Goal: Transaction & Acquisition: Book appointment/travel/reservation

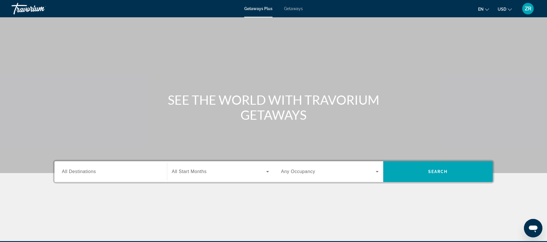
click at [66, 171] on span "All Destinations" at bounding box center [79, 171] width 34 height 5
click at [66, 171] on input "Destination All Destinations" at bounding box center [110, 171] width 97 height 7
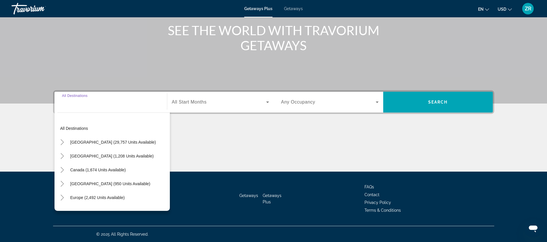
scroll to position [70, 0]
click at [109, 195] on span "Europe (2,492 units available)" at bounding box center [97, 197] width 54 height 5
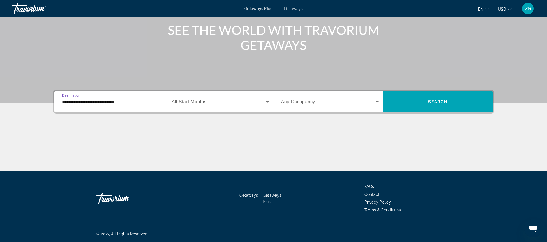
click at [116, 101] on input "**********" at bounding box center [110, 102] width 97 height 7
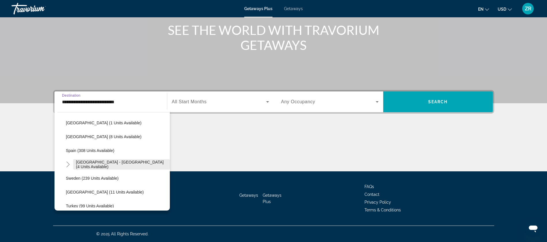
scroll to position [298, 0]
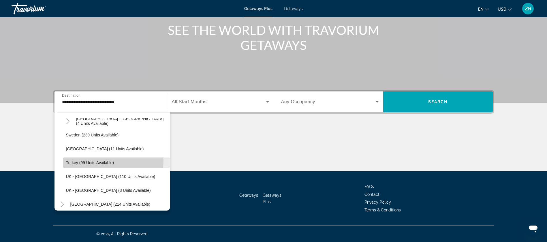
click at [102, 160] on span "Search widget" at bounding box center [116, 163] width 107 height 14
type input "**********"
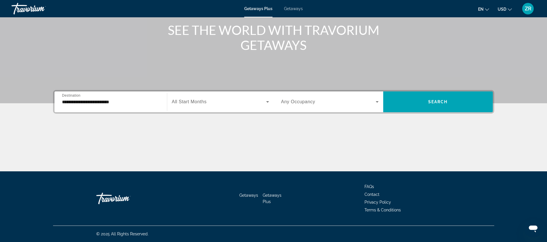
click at [203, 101] on span "All Start Months" at bounding box center [189, 101] width 35 height 5
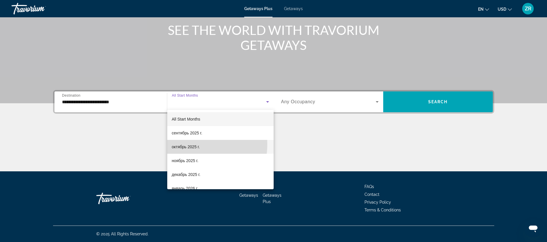
click at [186, 144] on span "октябрь 2025 г." at bounding box center [186, 146] width 28 height 7
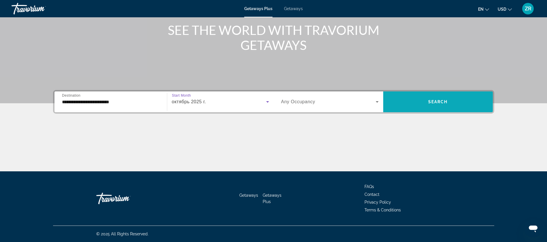
click at [432, 100] on span "Search" at bounding box center [438, 101] width 20 height 5
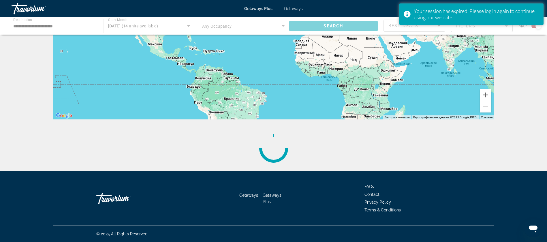
scroll to position [51, 0]
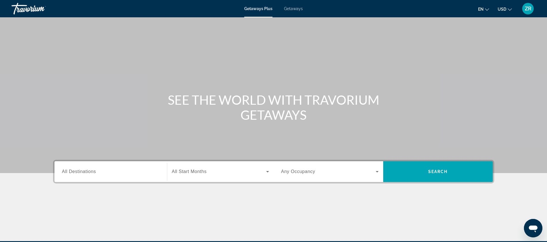
click at [93, 170] on span "All Destinations" at bounding box center [79, 171] width 34 height 5
click at [93, 170] on input "Destination All Destinations" at bounding box center [110, 171] width 97 height 7
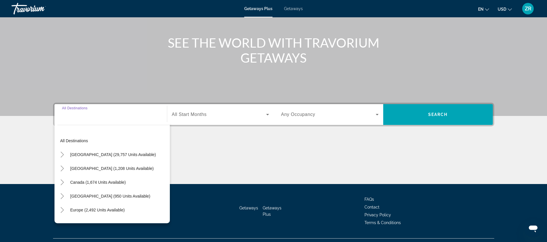
scroll to position [70, 0]
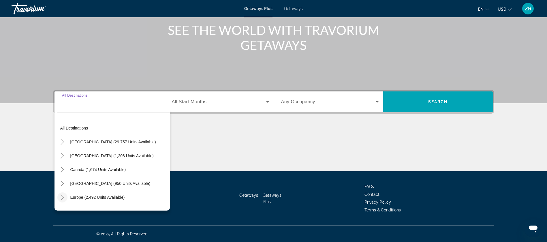
click at [61, 196] on icon "Toggle Europe (2,492 units available)" at bounding box center [62, 197] width 6 height 6
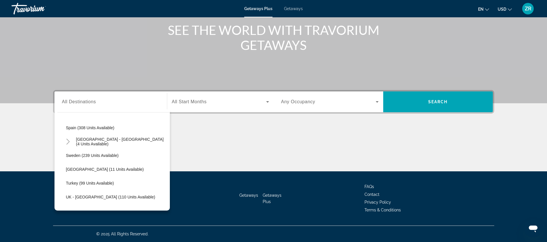
scroll to position [288, 0]
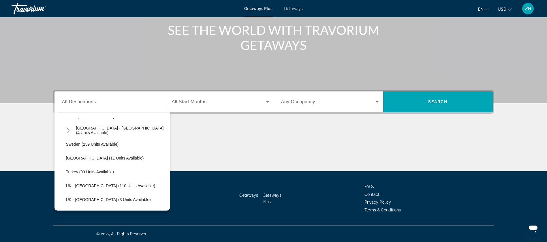
click at [108, 169] on span "Search widget" at bounding box center [116, 172] width 107 height 14
type input "**********"
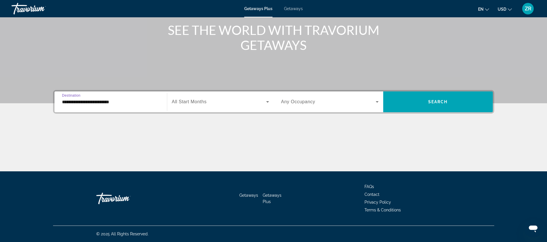
click at [208, 98] on span "Search widget" at bounding box center [219, 101] width 94 height 7
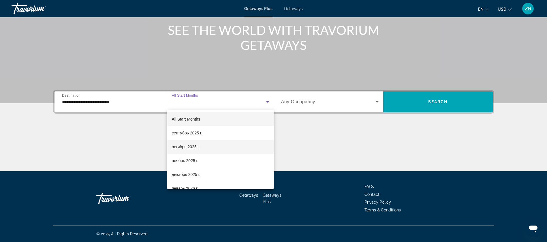
click at [186, 144] on span "октябрь 2025 г." at bounding box center [186, 146] width 28 height 7
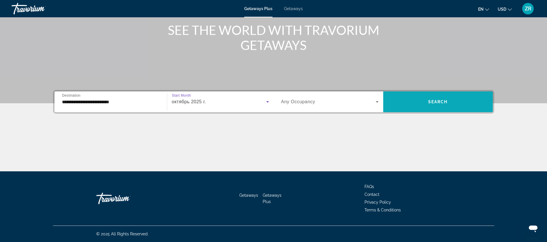
click at [430, 99] on span "Search" at bounding box center [438, 101] width 20 height 5
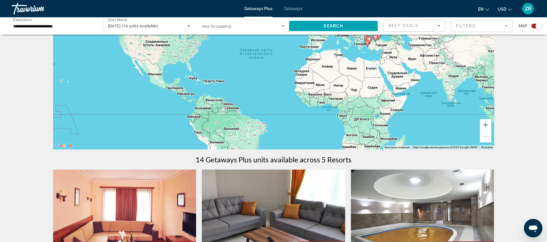
scroll to position [45, 0]
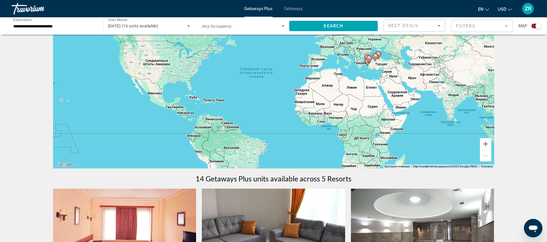
click at [294, 7] on span "Getaways" at bounding box center [293, 8] width 19 height 5
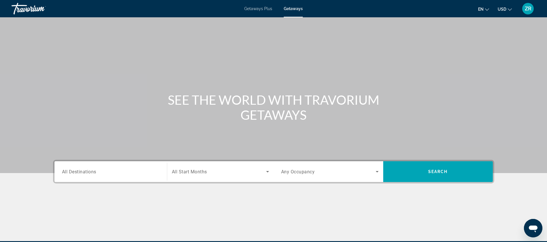
click at [72, 171] on span "All Destinations" at bounding box center [79, 171] width 34 height 5
click at [72, 171] on input "Destination All Destinations" at bounding box center [110, 171] width 97 height 7
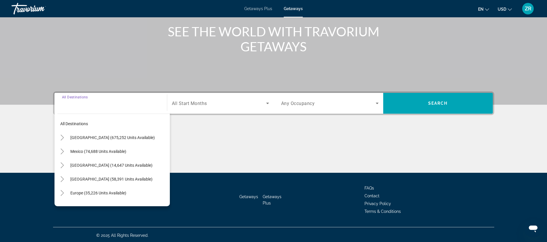
scroll to position [70, 0]
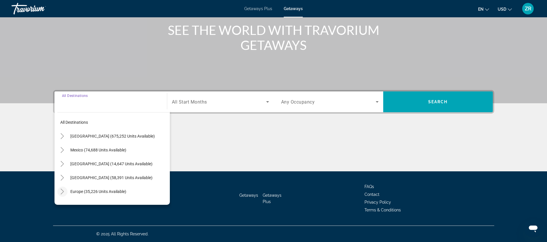
click at [62, 189] on icon "Toggle Europe (35,226 units available)" at bounding box center [62, 192] width 6 height 6
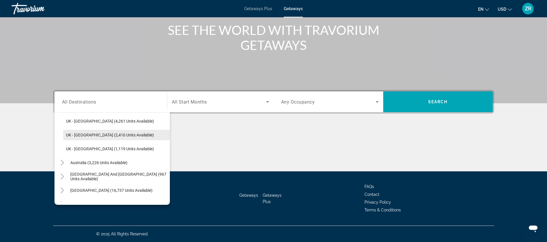
scroll to position [332, 0]
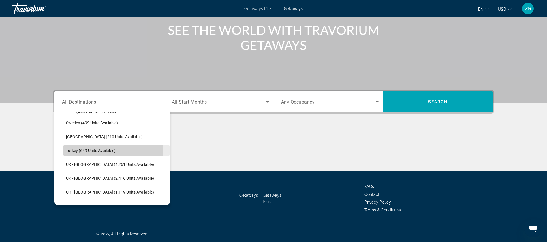
click at [109, 148] on span "Turkey (649 units available)" at bounding box center [91, 150] width 50 height 5
type input "**********"
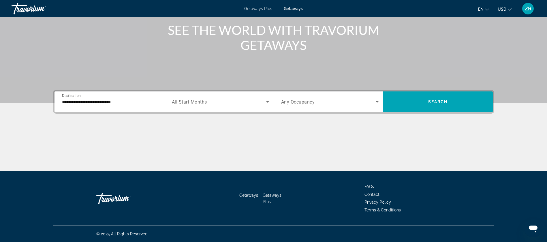
click at [179, 100] on span "All Start Months" at bounding box center [189, 101] width 35 height 5
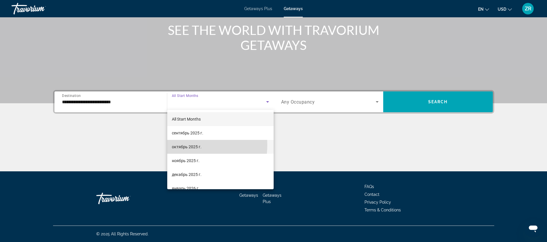
click at [180, 145] on span "октябрь 2025 г." at bounding box center [187, 146] width 30 height 7
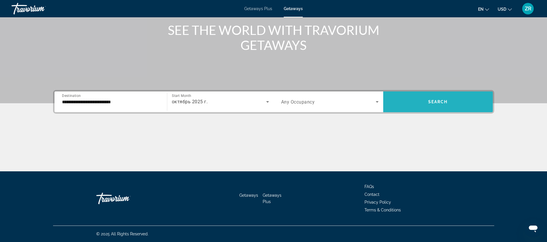
click at [429, 96] on span "Search widget" at bounding box center [438, 102] width 110 height 14
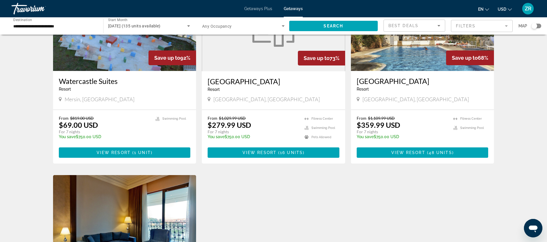
scroll to position [476, 0]
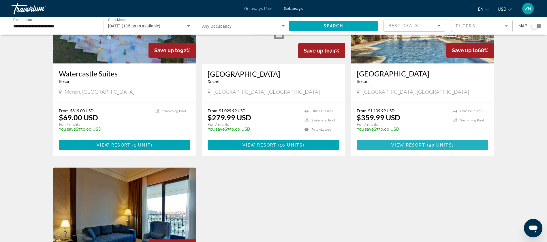
click at [429, 143] on span "48 units" at bounding box center [440, 145] width 23 height 5
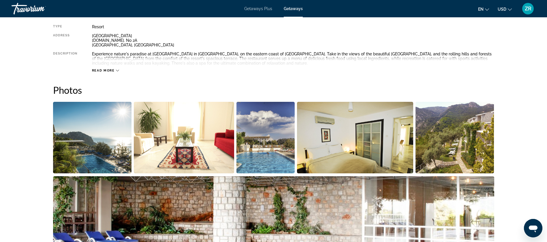
scroll to position [259, 0]
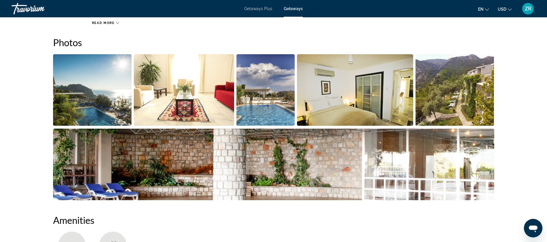
click at [102, 95] on img "Open full-screen image slider" at bounding box center [92, 90] width 79 height 72
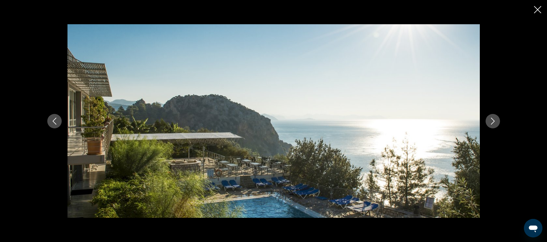
scroll to position [346, 0]
click at [491, 119] on icon "Next image" at bounding box center [492, 121] width 7 height 7
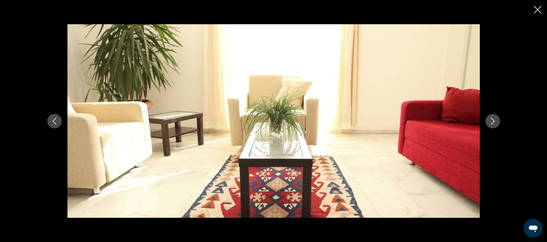
click at [491, 119] on icon "Next image" at bounding box center [492, 121] width 7 height 7
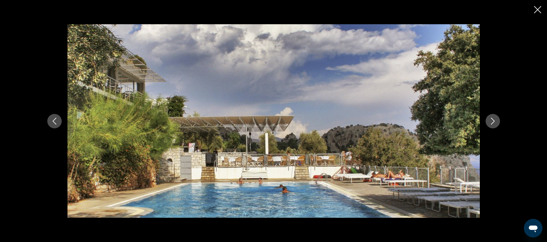
click at [491, 119] on icon "Next image" at bounding box center [492, 121] width 7 height 7
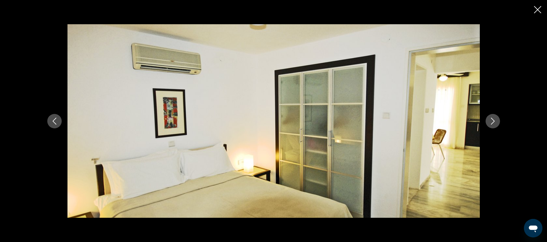
click at [491, 119] on icon "Next image" at bounding box center [492, 121] width 7 height 7
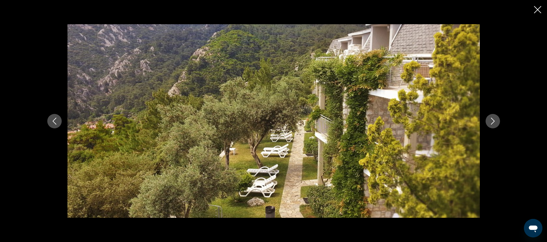
click at [491, 119] on icon "Next image" at bounding box center [492, 121] width 7 height 7
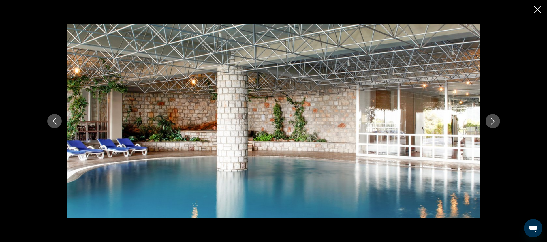
click at [491, 119] on icon "Next image" at bounding box center [492, 121] width 7 height 7
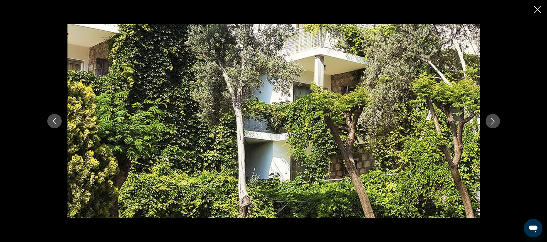
click at [491, 119] on icon "Next image" at bounding box center [492, 121] width 7 height 7
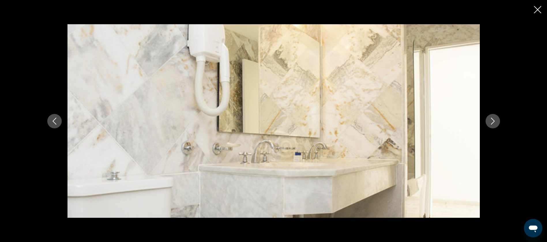
click at [491, 119] on icon "Next image" at bounding box center [492, 121] width 7 height 7
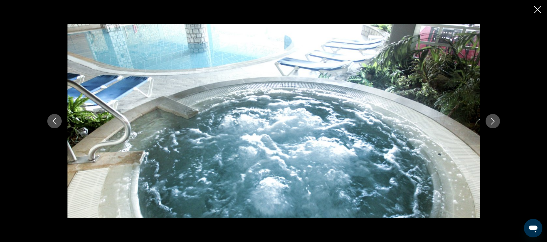
click at [491, 119] on icon "Next image" at bounding box center [492, 121] width 7 height 7
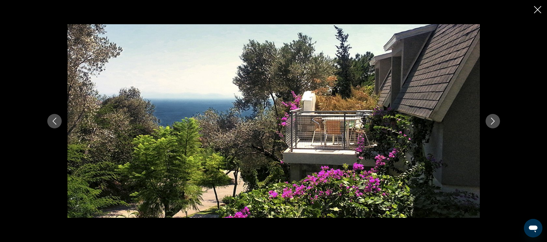
click at [491, 119] on icon "Next image" at bounding box center [492, 121] width 7 height 7
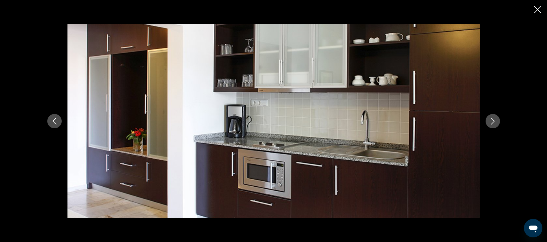
click at [491, 119] on icon "Next image" at bounding box center [492, 121] width 7 height 7
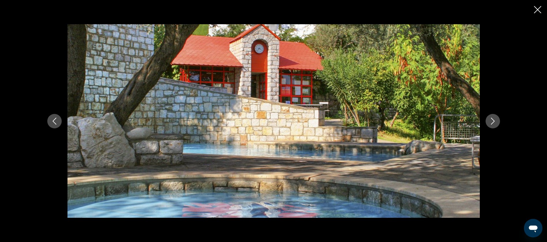
click at [491, 119] on icon "Next image" at bounding box center [492, 121] width 7 height 7
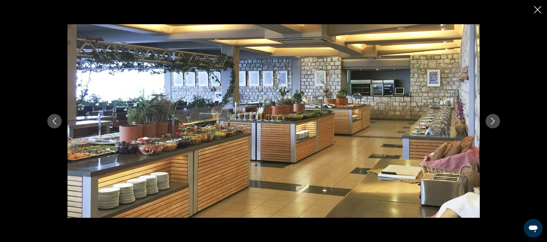
click at [491, 119] on icon "Next image" at bounding box center [492, 121] width 7 height 7
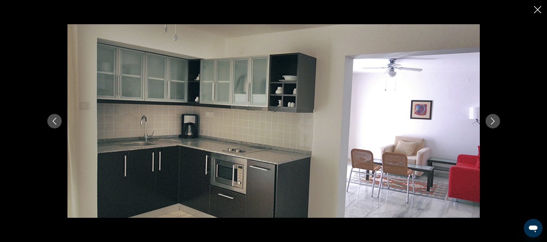
click at [491, 119] on icon "Next image" at bounding box center [492, 121] width 7 height 7
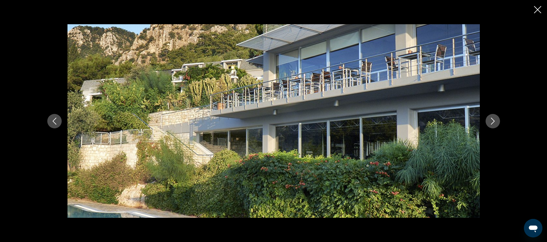
click at [491, 119] on icon "Next image" at bounding box center [492, 121] width 7 height 7
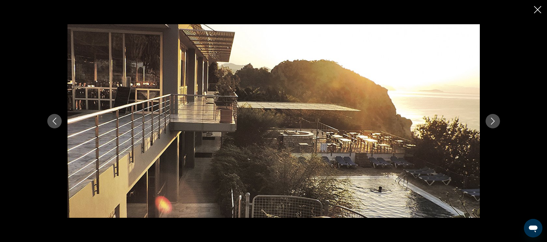
click at [491, 119] on icon "Next image" at bounding box center [492, 121] width 7 height 7
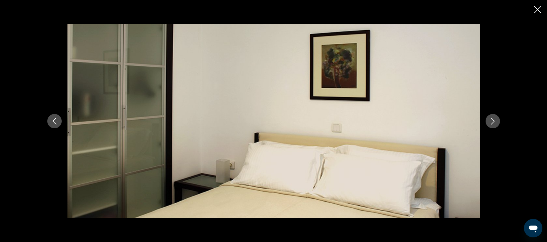
click at [491, 119] on icon "Next image" at bounding box center [492, 121] width 7 height 7
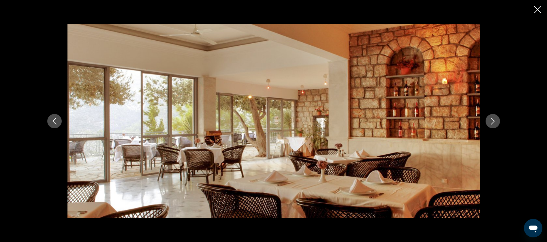
click at [491, 119] on icon "Next image" at bounding box center [492, 121] width 7 height 7
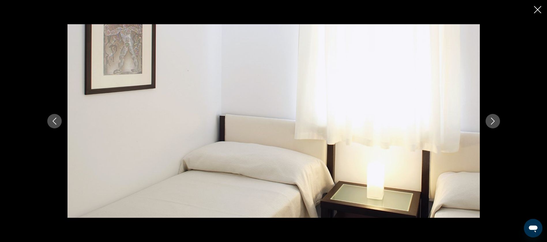
click at [491, 119] on icon "Next image" at bounding box center [492, 121] width 7 height 7
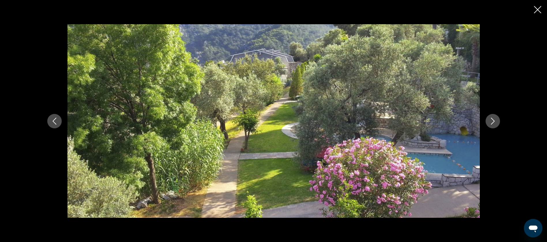
click at [491, 119] on icon "Next image" at bounding box center [492, 121] width 7 height 7
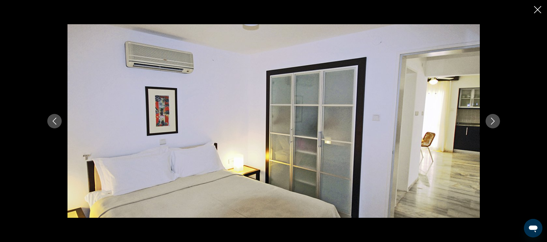
click at [491, 119] on icon "Next image" at bounding box center [492, 121] width 7 height 7
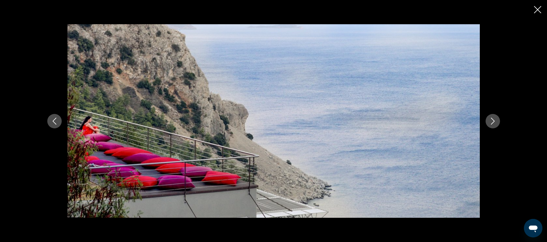
click at [491, 119] on icon "Next image" at bounding box center [492, 121] width 7 height 7
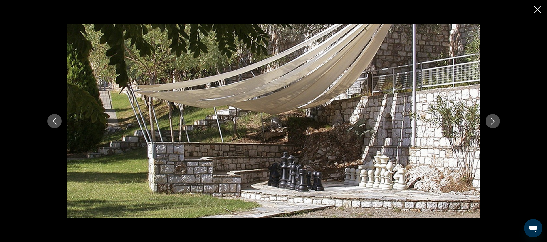
click at [491, 119] on icon "Next image" at bounding box center [492, 121] width 7 height 7
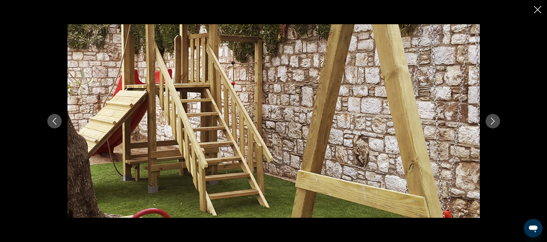
click at [491, 119] on icon "Next image" at bounding box center [492, 121] width 7 height 7
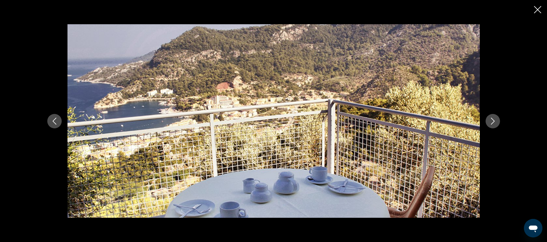
click at [491, 119] on icon "Next image" at bounding box center [492, 121] width 7 height 7
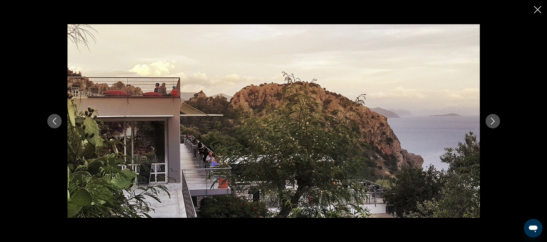
click at [491, 119] on icon "Next image" at bounding box center [492, 121] width 7 height 7
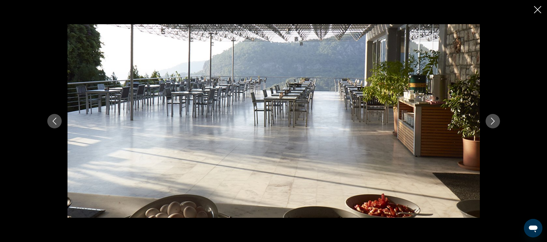
click at [491, 119] on icon "Next image" at bounding box center [492, 121] width 7 height 7
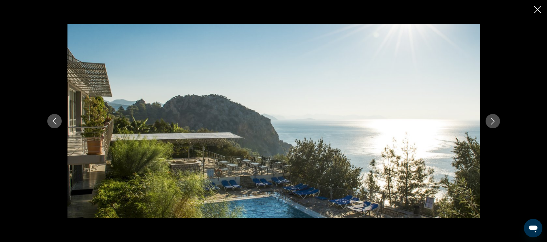
click at [491, 119] on icon "Next image" at bounding box center [492, 121] width 7 height 7
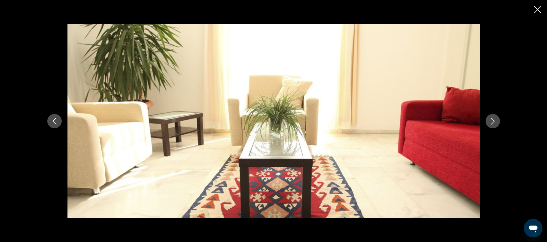
click at [491, 119] on icon "Next image" at bounding box center [492, 121] width 7 height 7
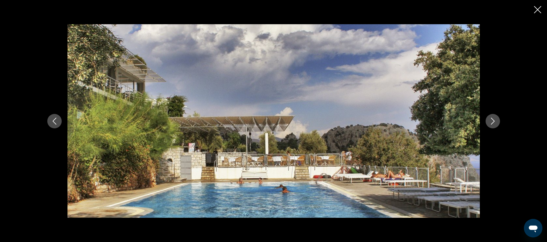
click at [536, 8] on icon "Close slideshow" at bounding box center [537, 9] width 7 height 7
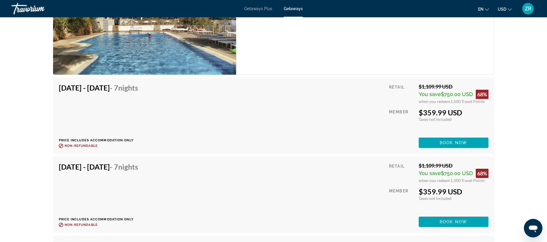
scroll to position [983, 0]
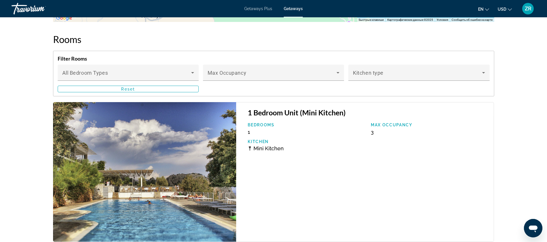
click at [191, 146] on img "Main content" at bounding box center [144, 172] width 183 height 140
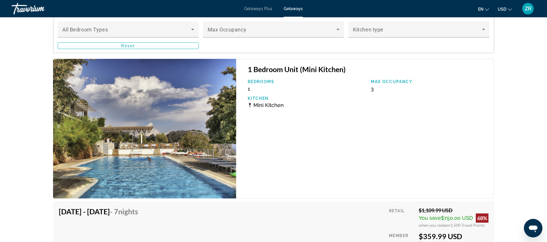
click at [149, 142] on img "Main content" at bounding box center [144, 129] width 183 height 140
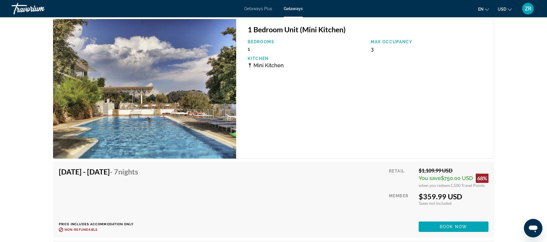
scroll to position [1156, 0]
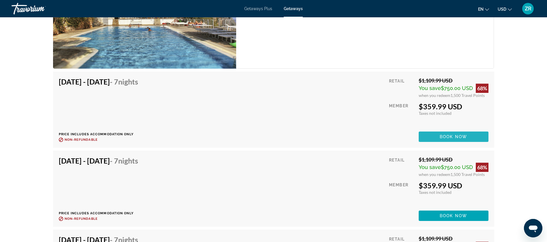
click at [452, 133] on span "Main content" at bounding box center [454, 137] width 70 height 14
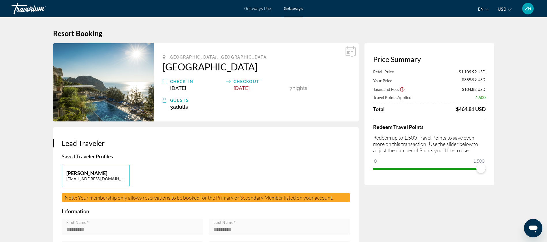
click at [119, 86] on img "Main content" at bounding box center [103, 82] width 101 height 78
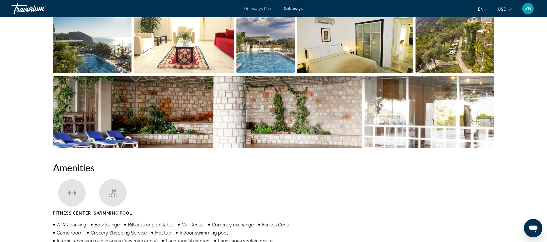
scroll to position [216, 0]
